Goal: Information Seeking & Learning: Learn about a topic

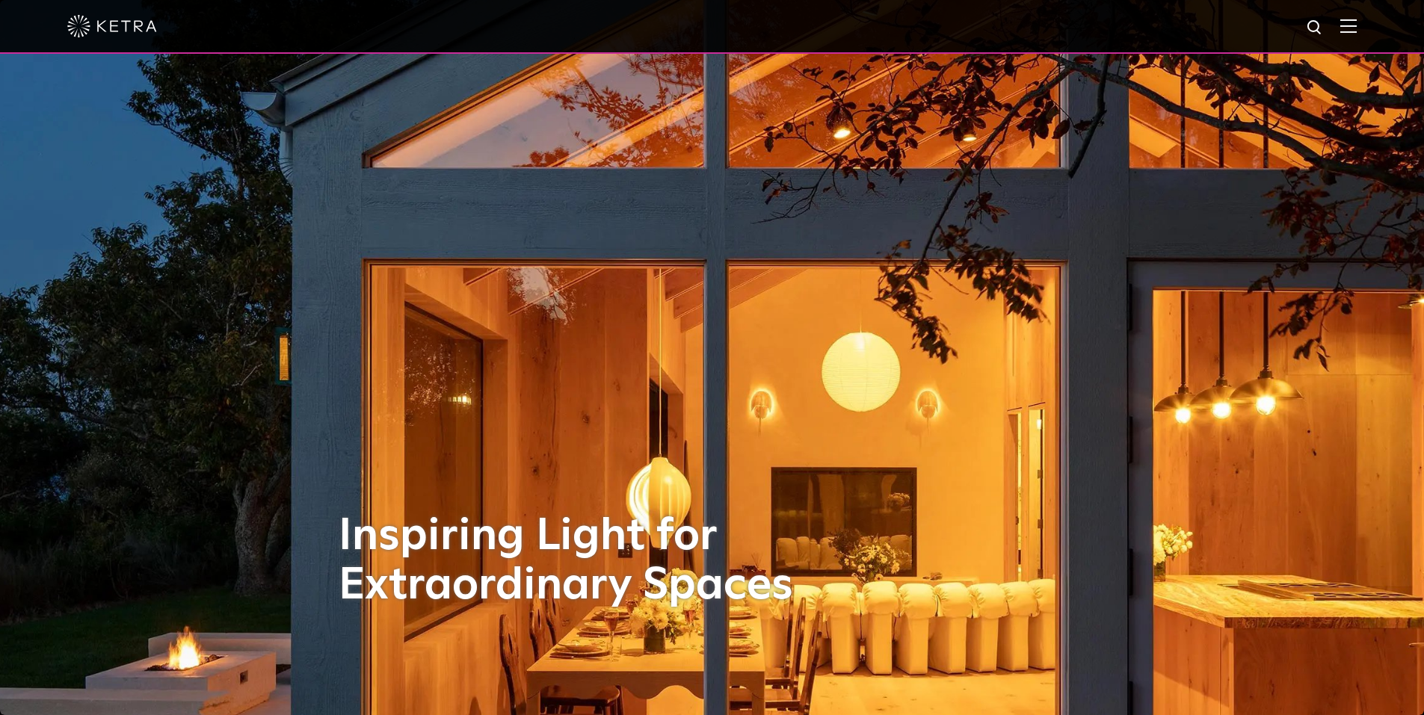
click at [1356, 31] on img at bounding box center [1348, 26] width 16 height 14
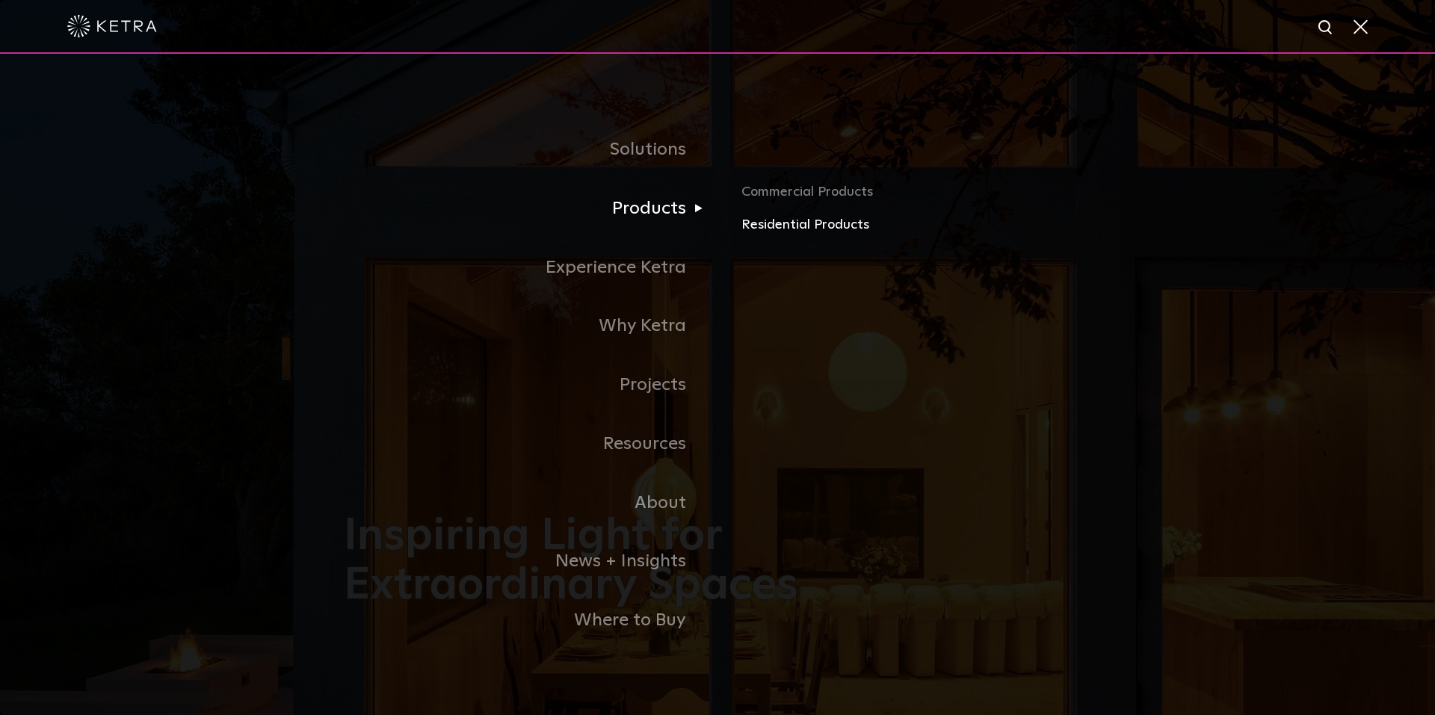
click at [780, 228] on link "Residential Products" at bounding box center [916, 225] width 350 height 22
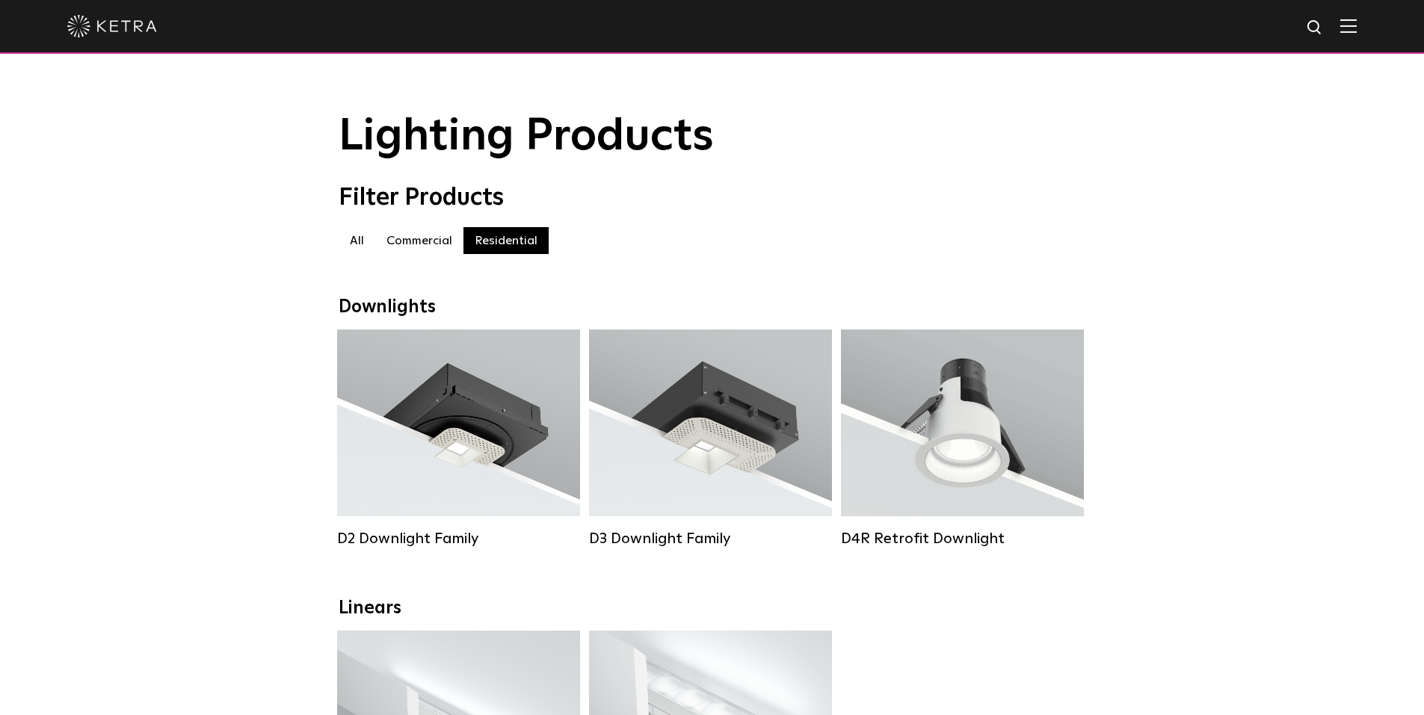
click at [408, 262] on div "All All Commercial Residential" at bounding box center [712, 248] width 747 height 42
click at [422, 245] on label "Commercial" at bounding box center [419, 240] width 88 height 27
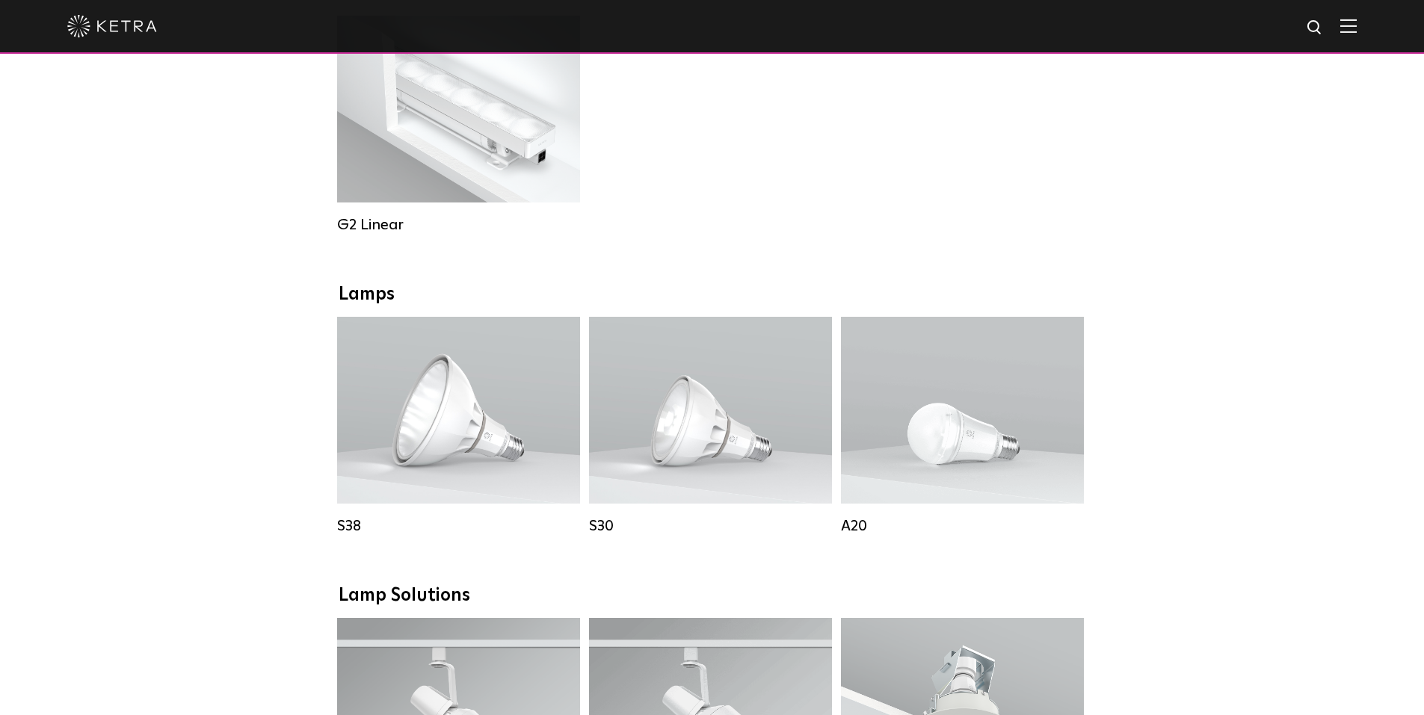
scroll to position [747, 0]
